Goal: Task Accomplishment & Management: Complete application form

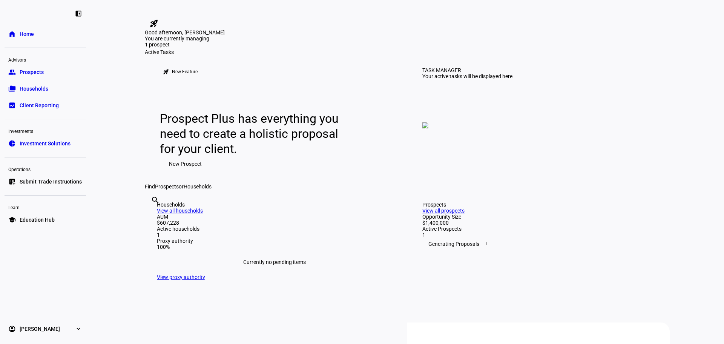
click at [119, 81] on eth-layout-page-content "rocket_launch Product Updates The latest features and improvements Powered by L…" at bounding box center [408, 172] width 634 height 344
click at [41, 70] on span "Prospects" at bounding box center [32, 72] width 24 height 8
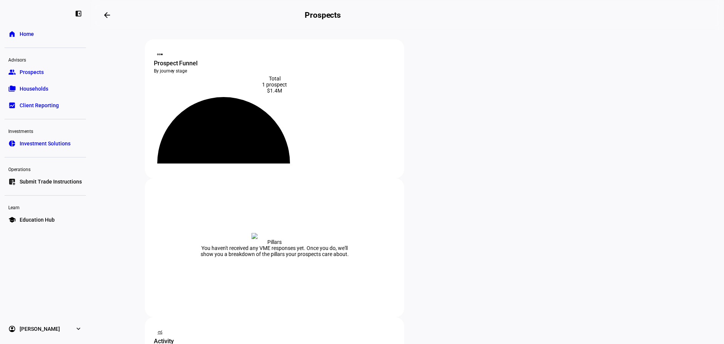
click at [24, 94] on link "folder_copy Households" at bounding box center [45, 88] width 81 height 15
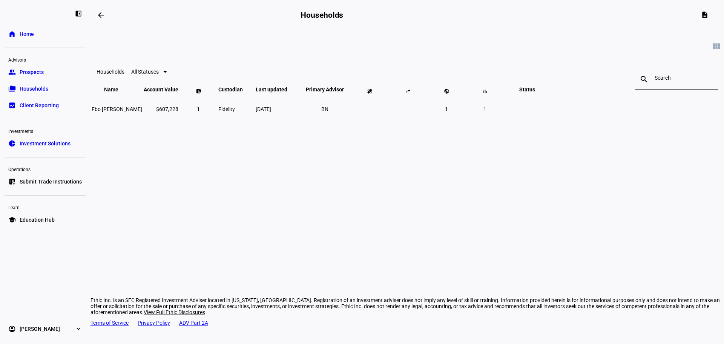
click at [32, 107] on span "Client Reporting" at bounding box center [39, 105] width 39 height 8
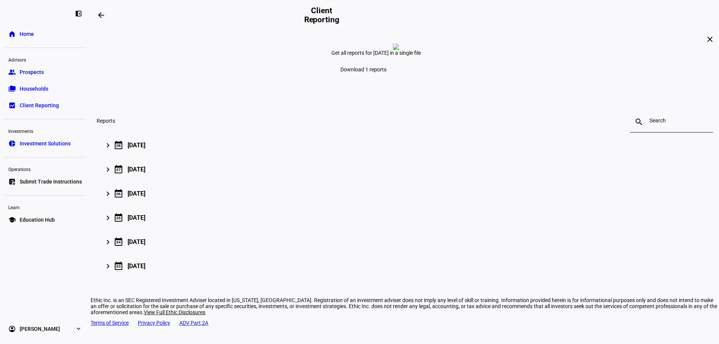
click at [35, 40] on link "home Home" at bounding box center [45, 33] width 81 height 15
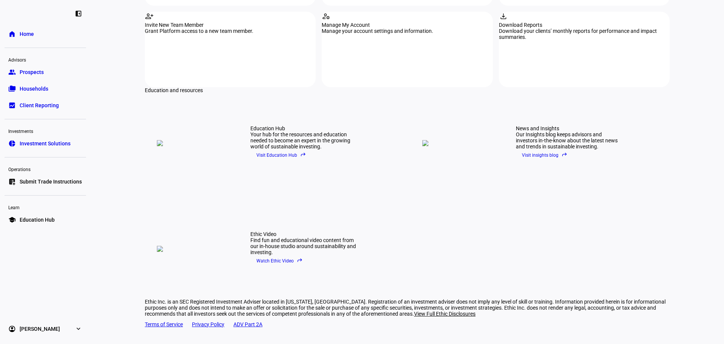
scroll to position [639, 0]
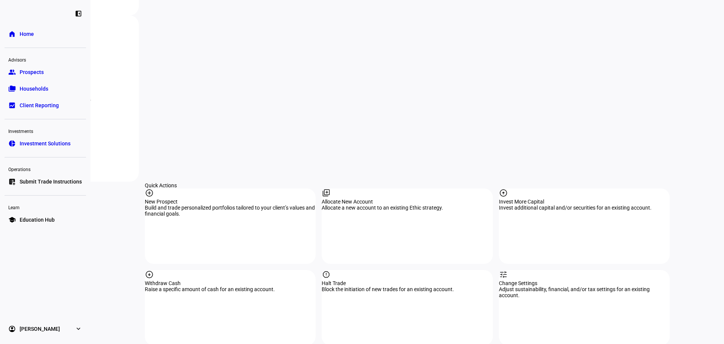
click at [409, 182] on div "Quick Actions" at bounding box center [407, 185] width 525 height 6
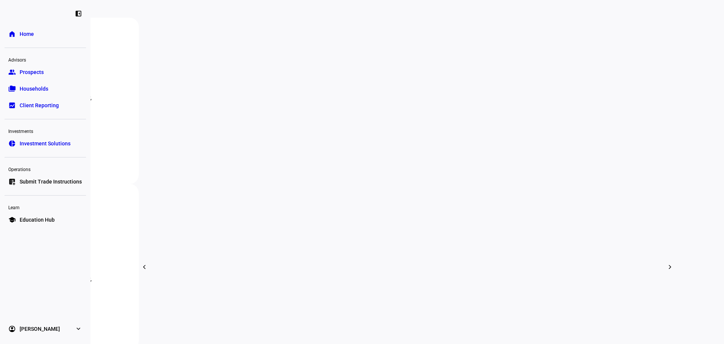
scroll to position [264, 0]
drag, startPoint x: 36, startPoint y: 74, endPoint x: 44, endPoint y: 78, distance: 8.4
click at [36, 74] on span "Prospects" at bounding box center [32, 72] width 24 height 8
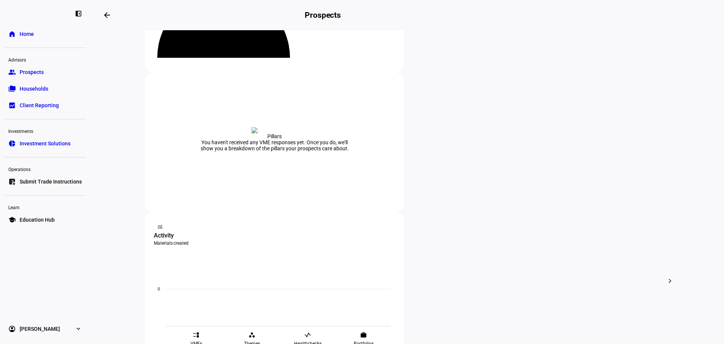
scroll to position [113, 0]
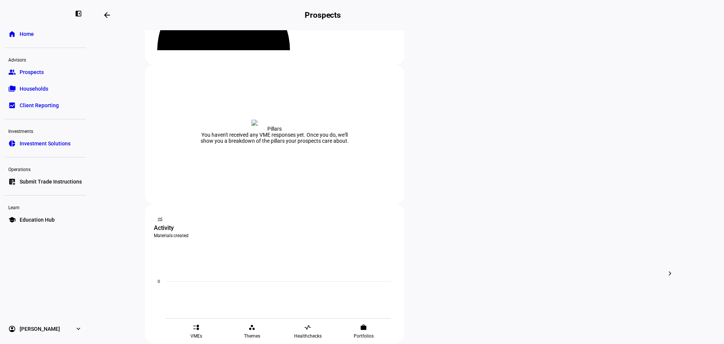
click at [455, 180] on span "Edit" at bounding box center [456, 183] width 9 height 6
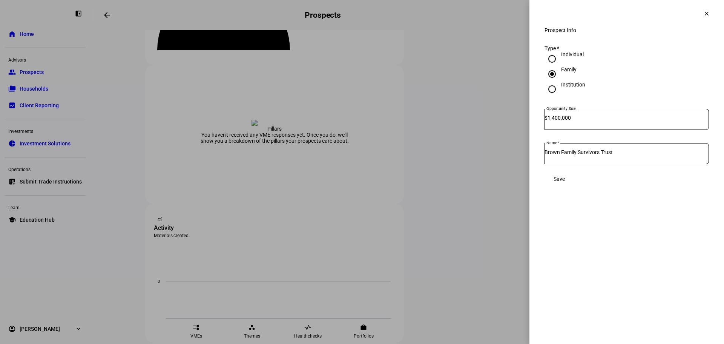
click at [565, 182] on span "Save" at bounding box center [559, 179] width 11 height 6
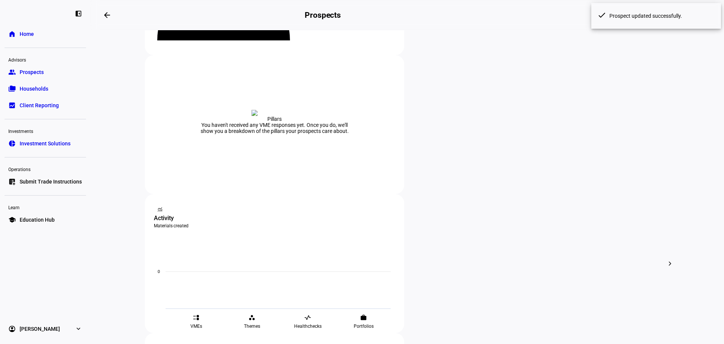
scroll to position [122, 0]
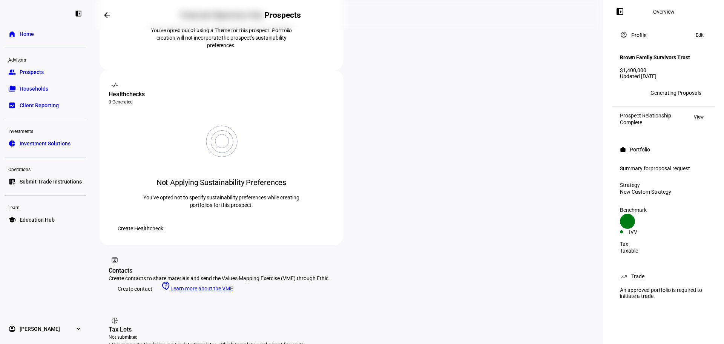
scroll to position [264, 0]
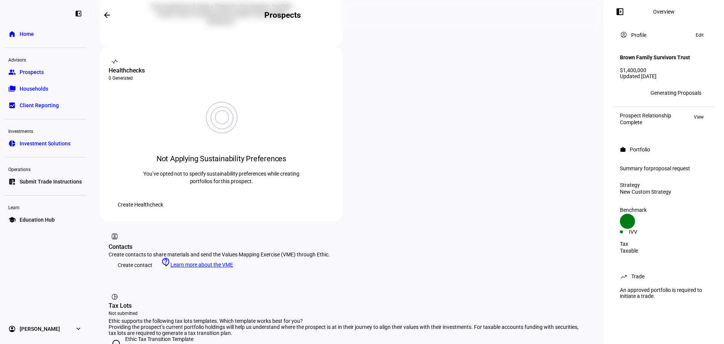
click at [140, 257] on span "Create contact" at bounding box center [135, 264] width 35 height 15
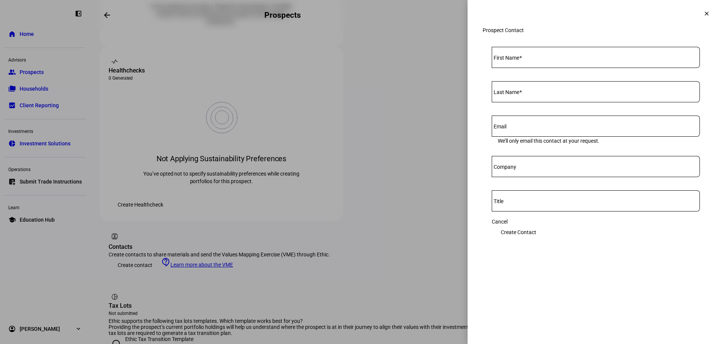
click at [541, 59] on input "First Name" at bounding box center [596, 56] width 208 height 6
type input "Tom"
type input "Selbo"
click at [536, 168] on input "Company" at bounding box center [596, 165] width 208 height 6
type input "Beacon Pointe Advisors"
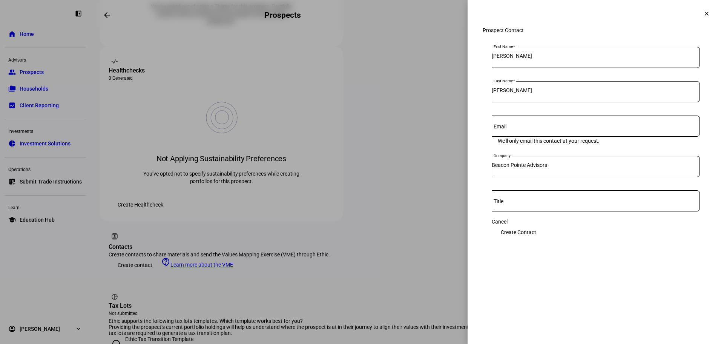
click at [507, 211] on div at bounding box center [596, 200] width 208 height 21
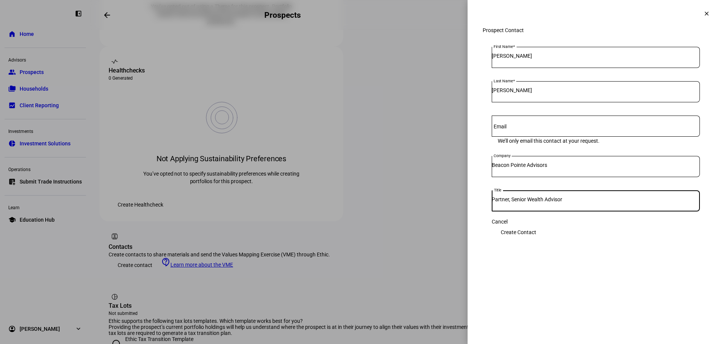
type input "Partner, Senior Wealth Advisor"
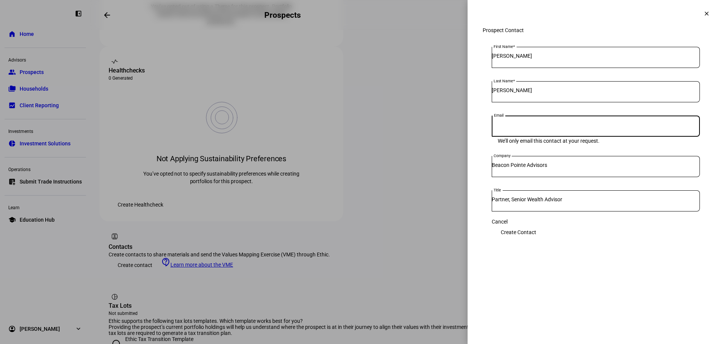
click at [542, 127] on input "Email" at bounding box center [596, 124] width 208 height 6
click at [503, 132] on div "Email" at bounding box center [596, 125] width 208 height 21
click at [507, 127] on input "Email" at bounding box center [596, 124] width 208 height 6
type input "[EMAIL_ADDRESS][DOMAIN_NAME]"
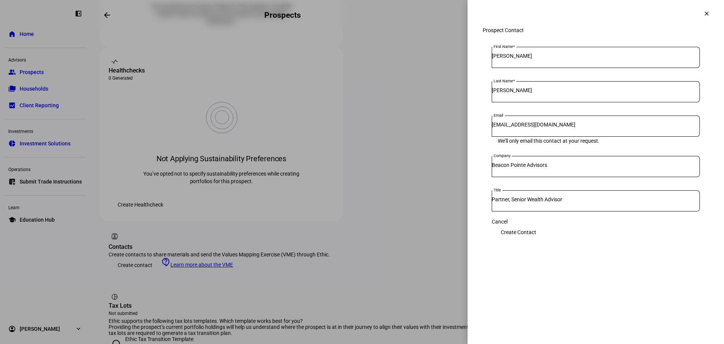
click at [480, 139] on div "Prospect Contact First Name Tom Last Name Selbo Email tomselbo@gmail.com We’ll …" at bounding box center [596, 145] width 256 height 236
click at [536, 235] on span "Create Contact" at bounding box center [518, 231] width 35 height 15
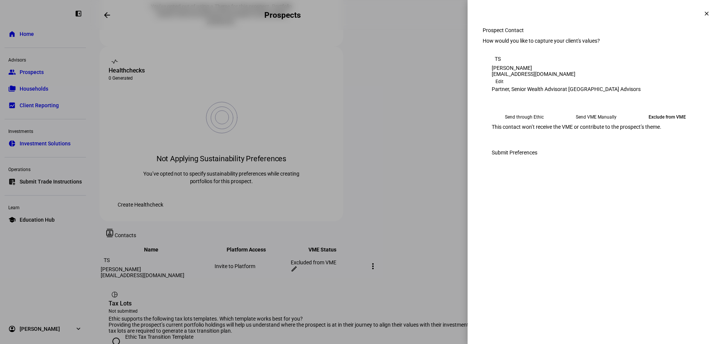
click at [567, 124] on eth-mega-radio-button "Send VME Manually" at bounding box center [597, 117] width 66 height 14
click at [518, 142] on span "Copy Link" at bounding box center [508, 136] width 20 height 12
drag, startPoint x: 668, startPoint y: 198, endPoint x: 644, endPoint y: 226, distance: 36.9
click at [537, 166] on span "Submit Preferences" at bounding box center [515, 158] width 46 height 15
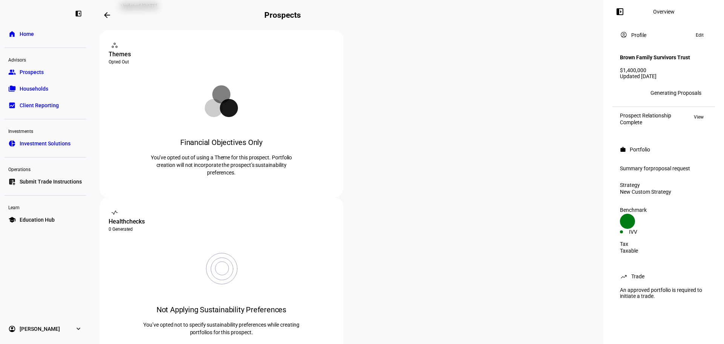
scroll to position [0, 0]
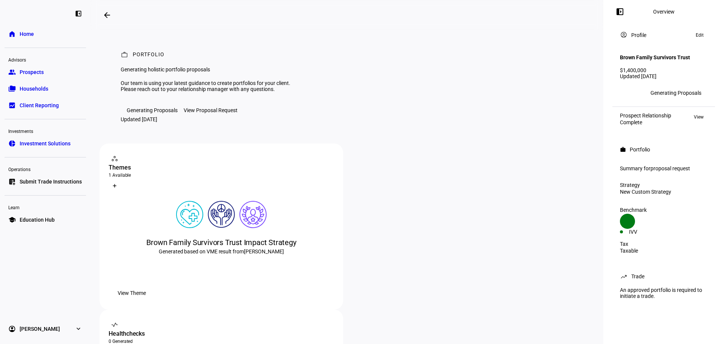
click at [205, 113] on div "View Proposal Request" at bounding box center [211, 110] width 54 height 6
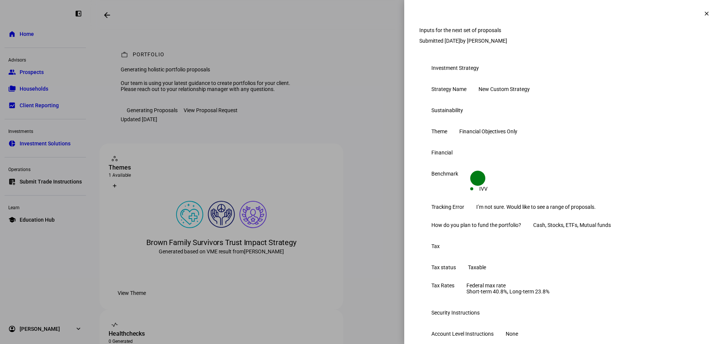
click at [703, 15] on mat-icon "clear" at bounding box center [706, 13] width 7 height 7
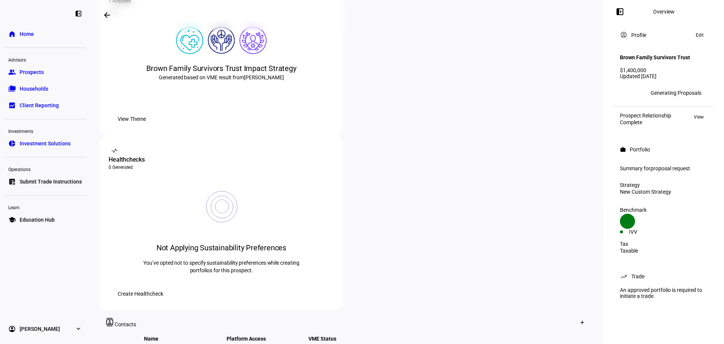
scroll to position [226, 0]
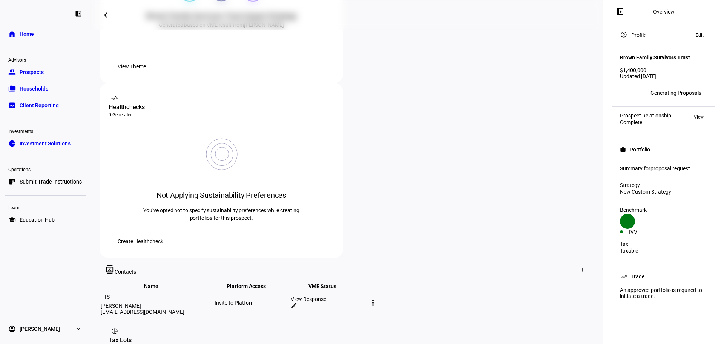
click at [32, 73] on span "Prospects" at bounding box center [32, 72] width 24 height 8
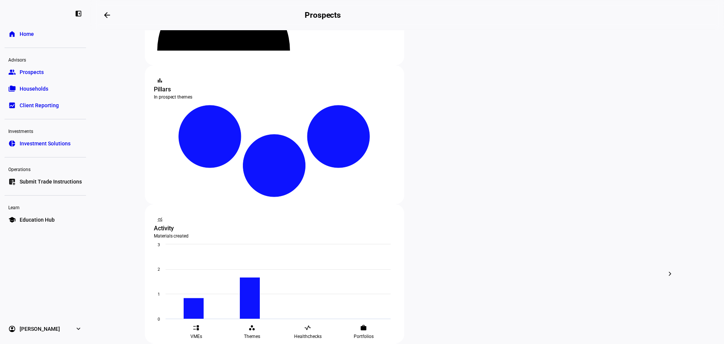
scroll to position [113, 0]
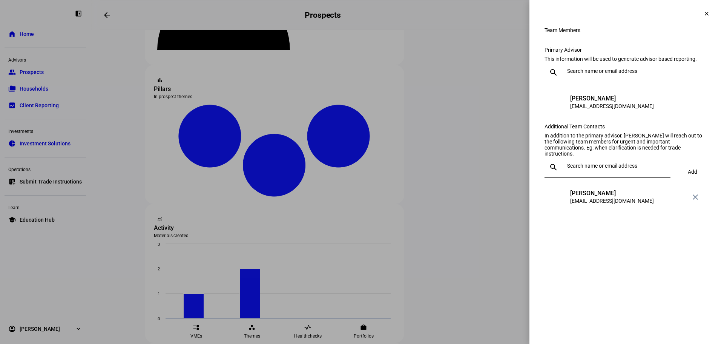
click at [706, 11] on mat-icon "clear" at bounding box center [706, 13] width 7 height 7
